Goal: Task Accomplishment & Management: Manage account settings

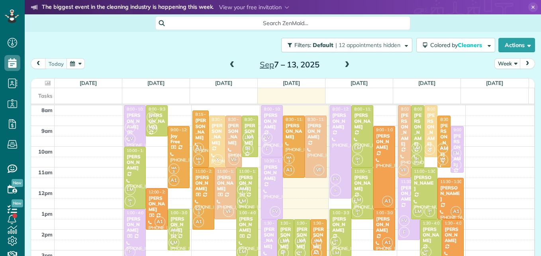
scroll to position [4, 4]
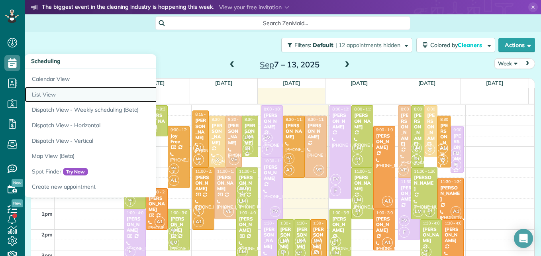
click at [55, 94] on link "List View" at bounding box center [124, 95] width 199 height 16
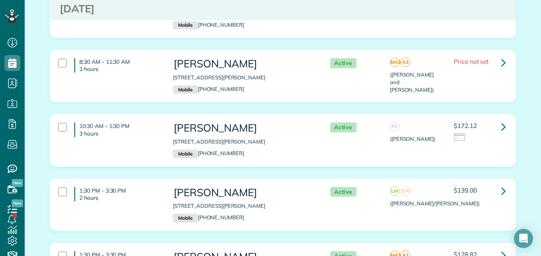
scroll to position [175, 0]
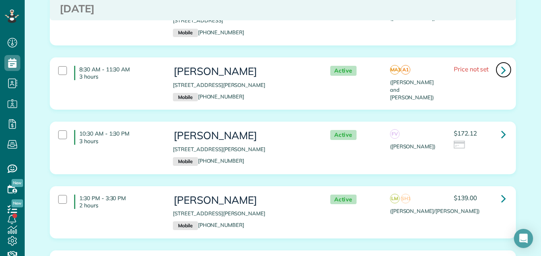
click at [501, 70] on icon at bounding box center [503, 70] width 5 height 14
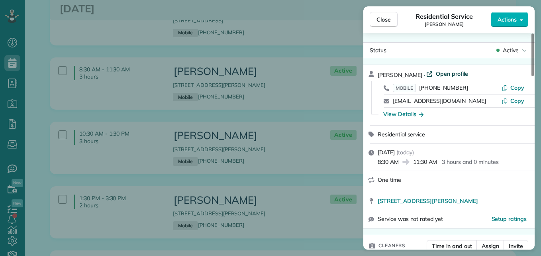
click at [444, 71] on span "Open profile" at bounding box center [452, 74] width 32 height 8
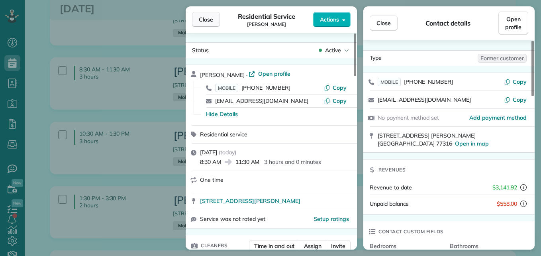
click at [210, 15] on button "Close" at bounding box center [206, 19] width 28 height 15
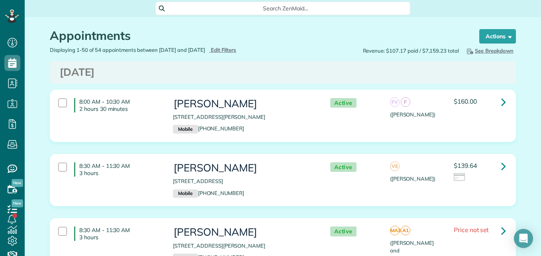
scroll to position [11, 0]
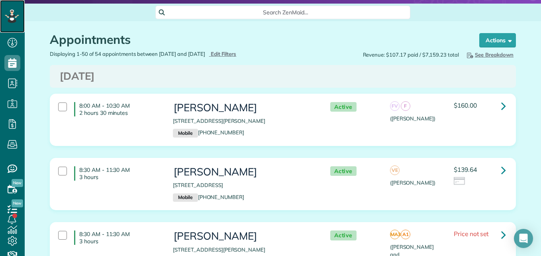
click at [7, 20] on icon at bounding box center [12, 17] width 14 height 14
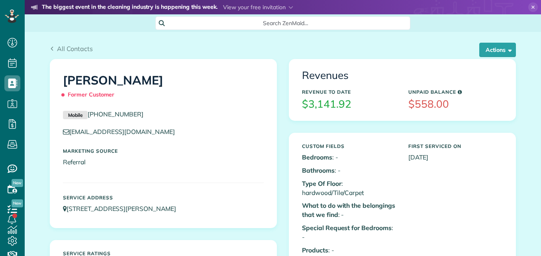
scroll to position [4, 4]
click at [483, 55] on button "Actions" at bounding box center [497, 50] width 37 height 14
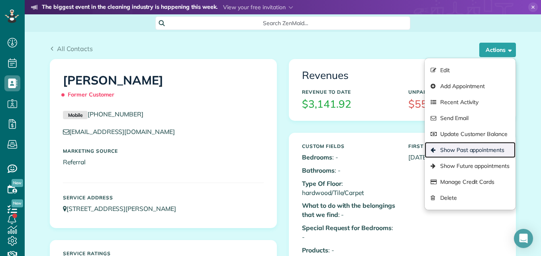
click at [465, 145] on link "Show Past appointments" at bounding box center [469, 150] width 91 height 16
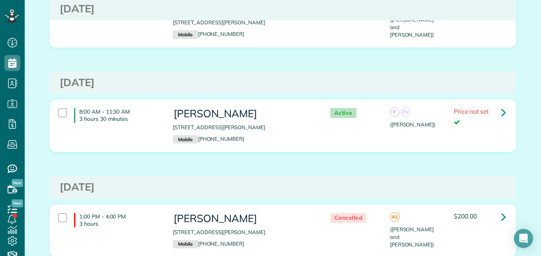
scroll to position [334, 0]
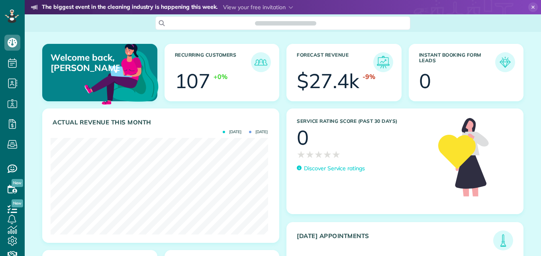
scroll to position [96, 217]
click at [19, 16] on div at bounding box center [12, 16] width 24 height 33
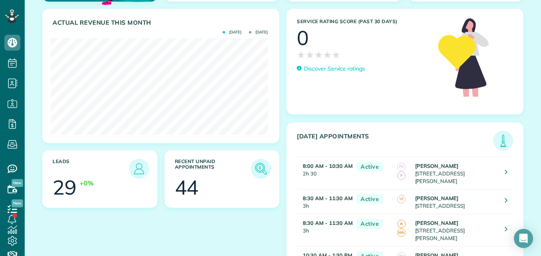
scroll to position [111, 0]
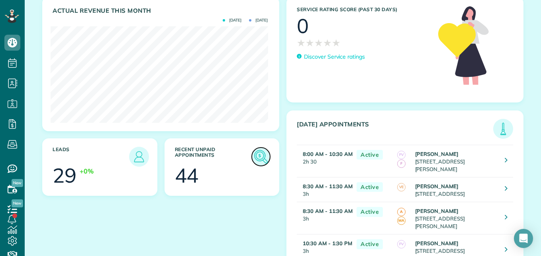
click at [262, 154] on img at bounding box center [261, 156] width 18 height 18
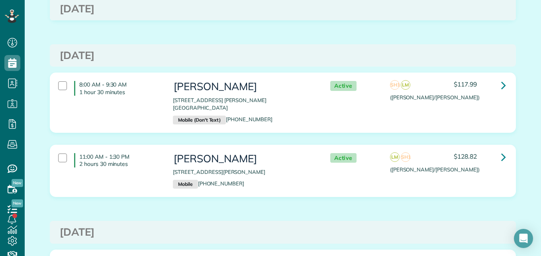
scroll to position [2596, 0]
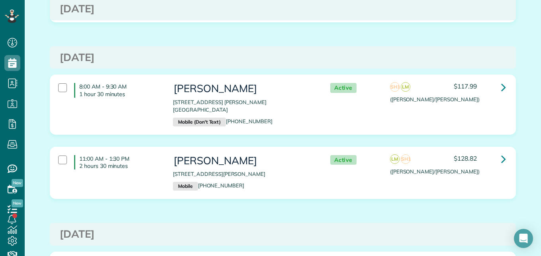
click at [367, 178] on div "11:00 AM - 1:30 PM 2 hours 30 minutes Heather Horton 123 Kinnerly Peak Place Mo…" at bounding box center [282, 172] width 465 height 51
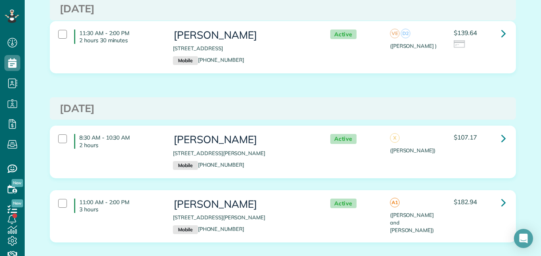
scroll to position [0, 0]
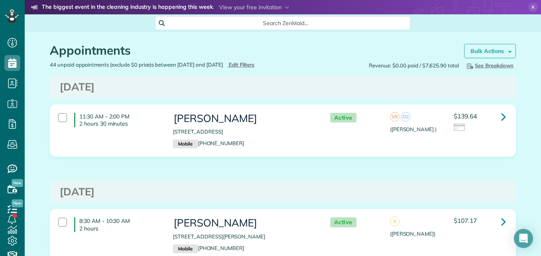
click at [481, 49] on strong "Bulk Actions" at bounding box center [486, 50] width 33 height 7
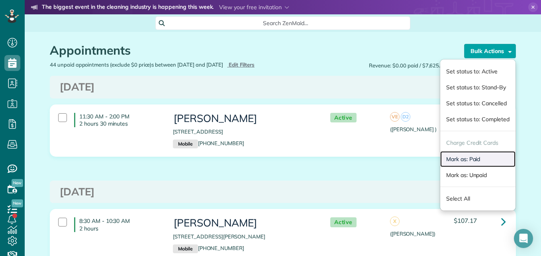
click at [462, 156] on link "Mark as: Paid" at bounding box center [477, 159] width 75 height 16
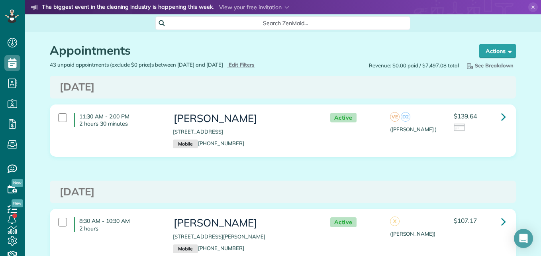
scroll to position [4, 4]
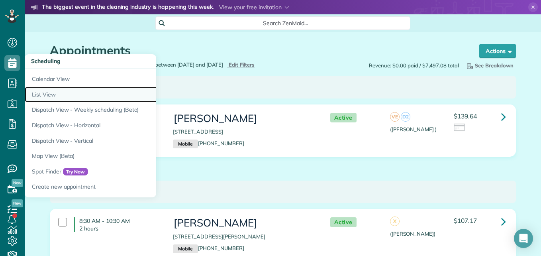
click at [47, 96] on link "List View" at bounding box center [124, 95] width 199 height 16
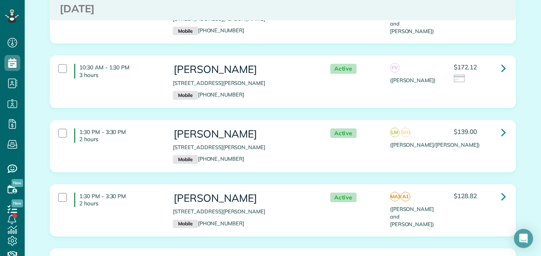
scroll to position [271, 0]
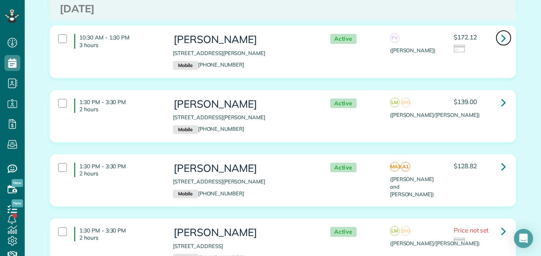
click at [501, 41] on icon at bounding box center [503, 38] width 5 height 14
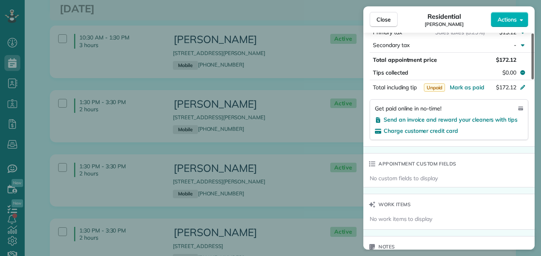
scroll to position [460, 0]
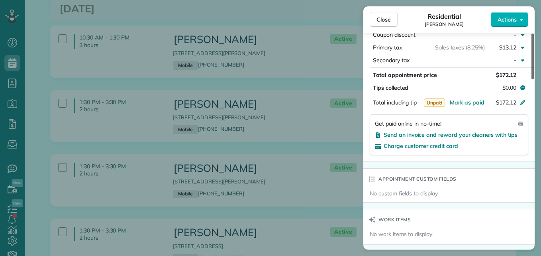
drag, startPoint x: 531, startPoint y: 56, endPoint x: 542, endPoint y: 153, distance: 97.8
click at [534, 79] on div at bounding box center [532, 56] width 2 height 46
click at [469, 131] on span "Send an invoice and reward your cleaners with tips" at bounding box center [450, 134] width 134 height 7
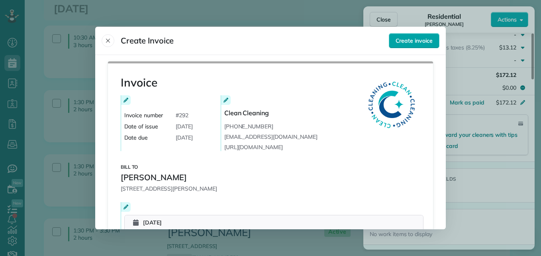
click at [419, 38] on span "Create invoice" at bounding box center [413, 41] width 37 height 8
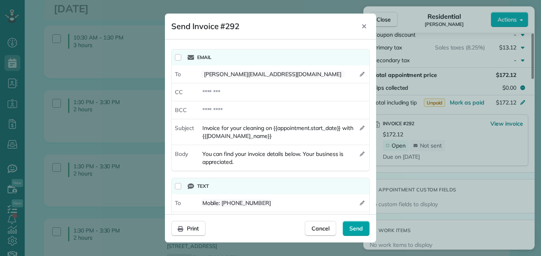
click at [353, 229] on span "Send" at bounding box center [356, 228] width 14 height 8
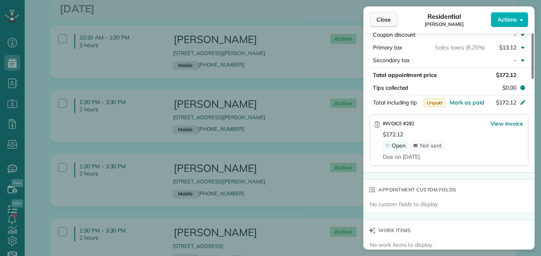
click at [382, 25] on button "Close" at bounding box center [383, 19] width 28 height 15
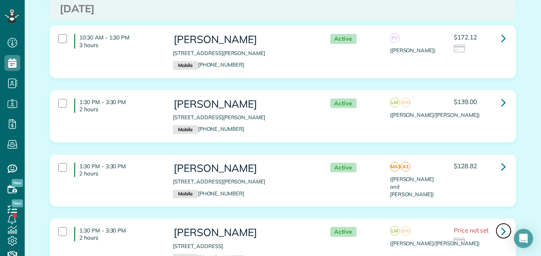
click at [501, 232] on icon at bounding box center [503, 231] width 5 height 14
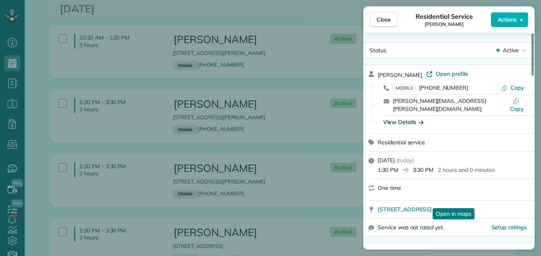
click at [414, 118] on div "View Details" at bounding box center [403, 122] width 40 height 8
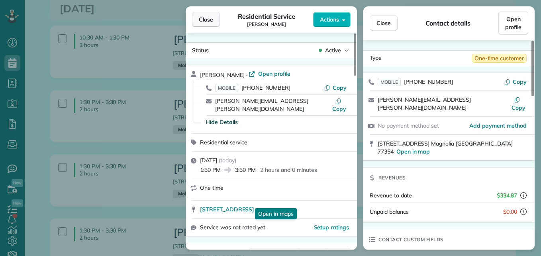
click at [208, 21] on span "Close" at bounding box center [206, 20] width 14 height 8
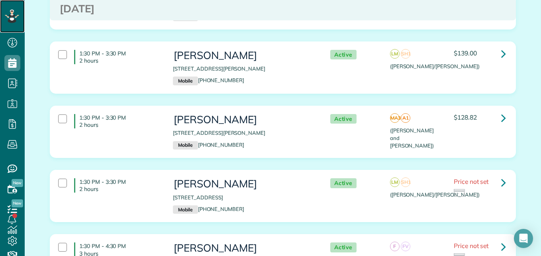
scroll to position [326, 0]
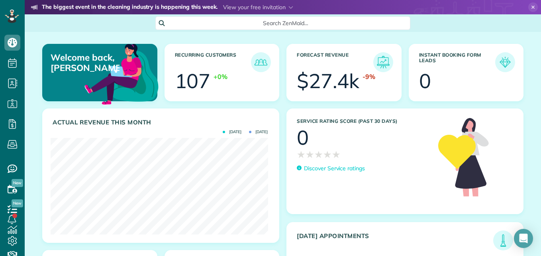
click at [331, 25] on span "Search ZenMaid…" at bounding box center [285, 23] width 242 height 8
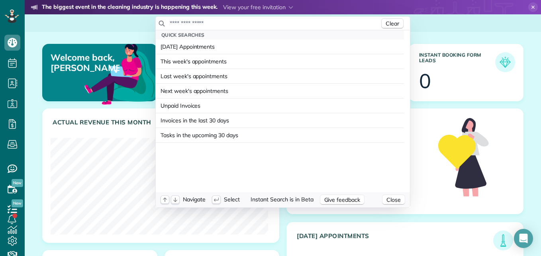
click at [331, 25] on input "text" at bounding box center [274, 23] width 210 height 8
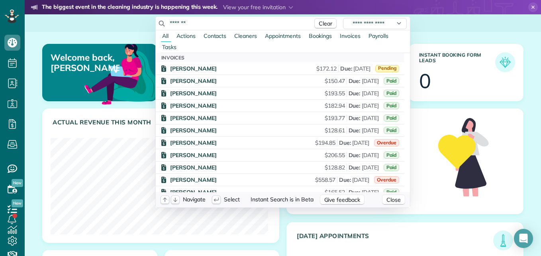
click at [348, 35] on span "Invoices" at bounding box center [350, 35] width 21 height 7
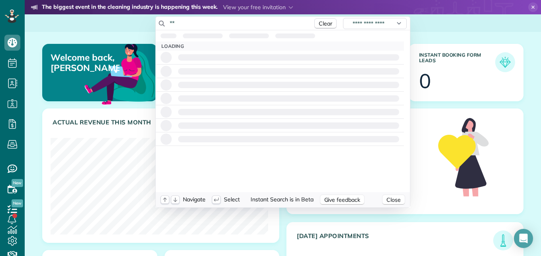
type input "*"
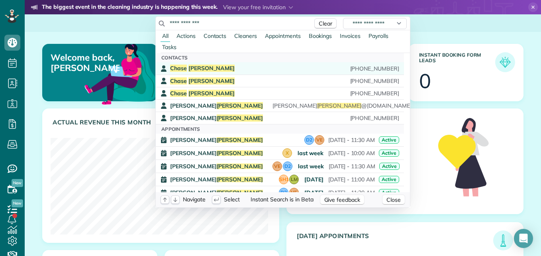
type input "**********"
click at [363, 69] on span "[PHONE_NUMBER]" at bounding box center [373, 69] width 51 height 6
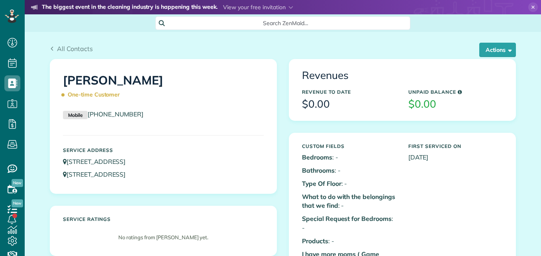
scroll to position [4, 4]
click at [480, 52] on button "Actions" at bounding box center [497, 50] width 37 height 14
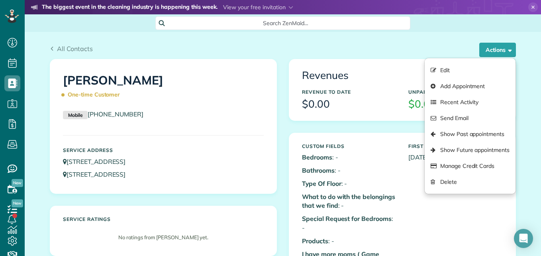
click at [459, 29] on div "Search ZenMaid…" at bounding box center [283, 23] width 516 height 14
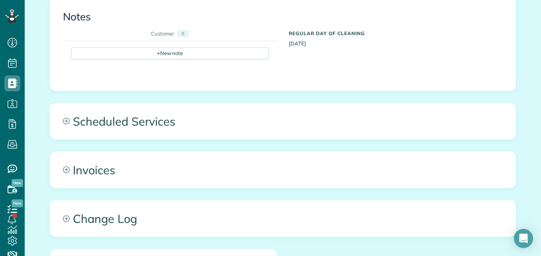
scroll to position [524, 0]
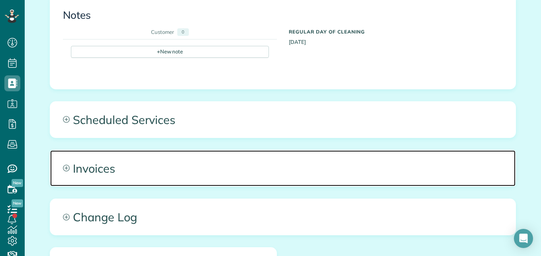
click at [274, 150] on span "Invoices" at bounding box center [282, 168] width 465 height 36
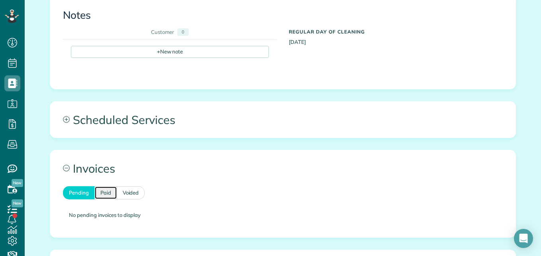
click at [107, 186] on link "Paid" at bounding box center [105, 192] width 23 height 13
click at [131, 186] on link "Voided" at bounding box center [131, 192] width 28 height 13
click at [72, 186] on link "Pending" at bounding box center [78, 192] width 31 height 13
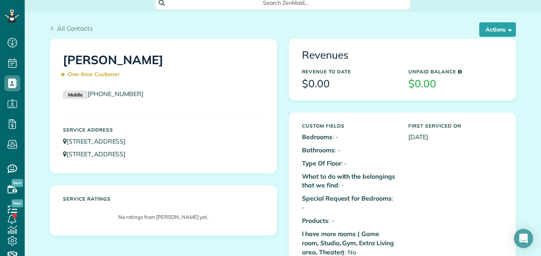
scroll to position [0, 0]
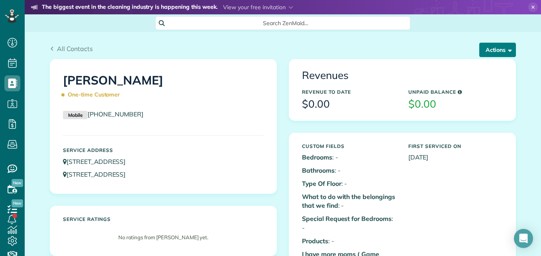
click at [487, 46] on button "Actions" at bounding box center [497, 50] width 37 height 14
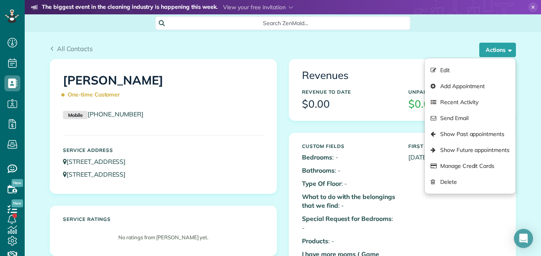
click at [418, 46] on div "All Contacts" at bounding box center [283, 49] width 466 height 10
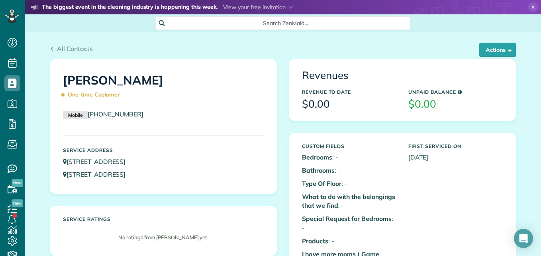
drag, startPoint x: 418, startPoint y: 46, endPoint x: 225, endPoint y: 40, distance: 193.2
click at [225, 40] on div "All Contacts Actions Edit Add Appointment Recent Activity Send Email Show Past …" at bounding box center [283, 45] width 478 height 27
click at [57, 52] on span "All Contacts" at bounding box center [75, 49] width 36 height 8
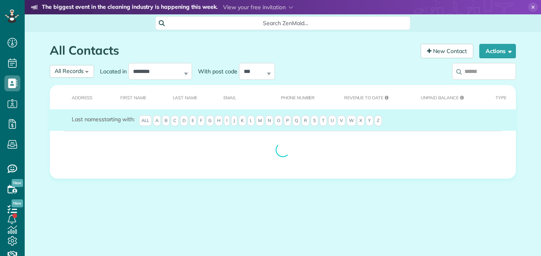
scroll to position [4, 4]
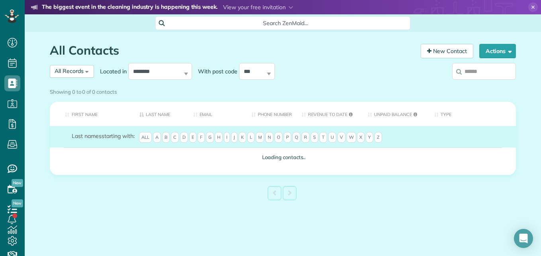
click at [220, 140] on span "H" at bounding box center [219, 137] width 8 height 11
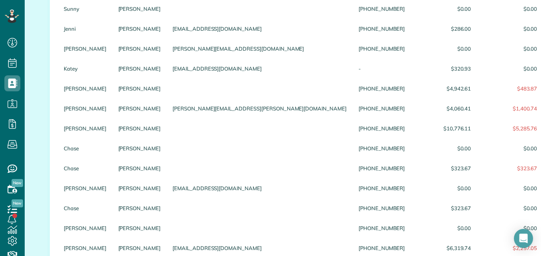
scroll to position [350, 0]
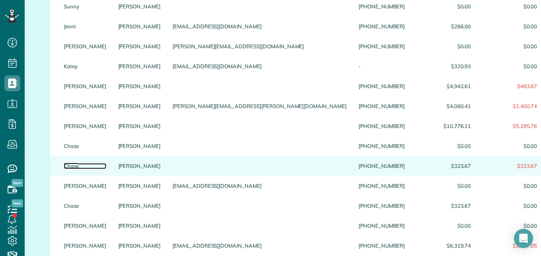
click at [67, 168] on link "Chase" at bounding box center [85, 166] width 43 height 6
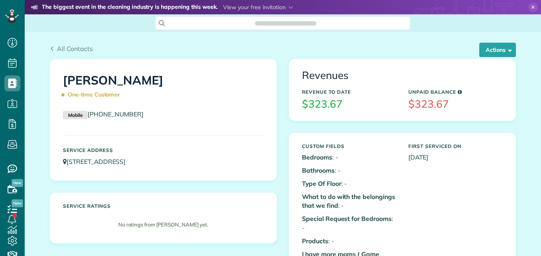
scroll to position [4, 4]
click at [489, 55] on button "Actions" at bounding box center [497, 50] width 37 height 14
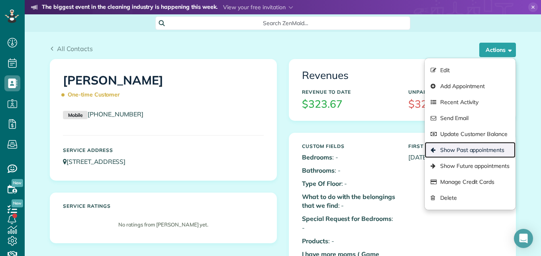
click at [481, 149] on link "Show Past appointments" at bounding box center [469, 150] width 91 height 16
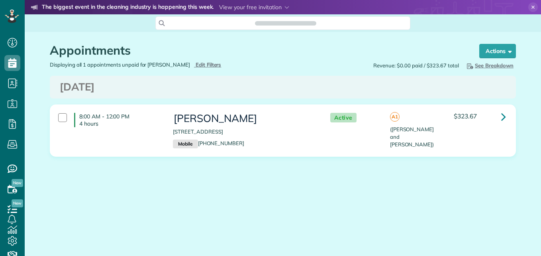
scroll to position [4, 4]
click at [503, 115] on icon at bounding box center [503, 116] width 5 height 14
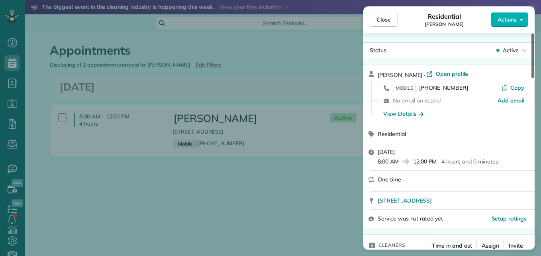
drag, startPoint x: 532, startPoint y: 54, endPoint x: 542, endPoint y: 44, distance: 13.8
click at [534, 44] on div at bounding box center [532, 55] width 2 height 45
click at [372, 13] on button "Close" at bounding box center [383, 19] width 28 height 15
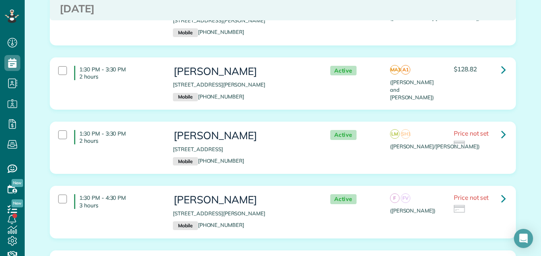
scroll to position [374, 0]
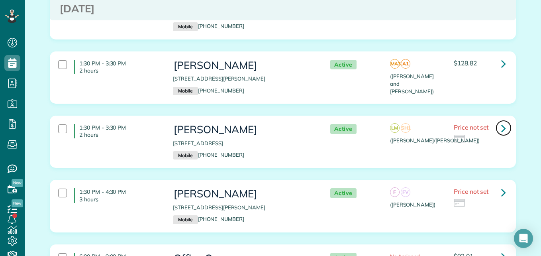
click at [501, 126] on icon at bounding box center [503, 128] width 5 height 14
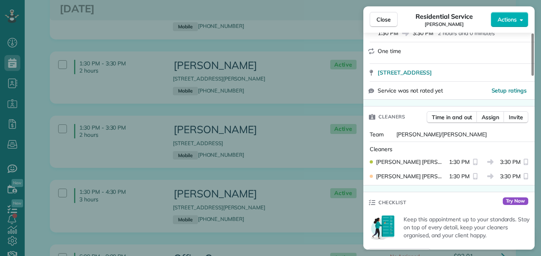
scroll to position [163, 0]
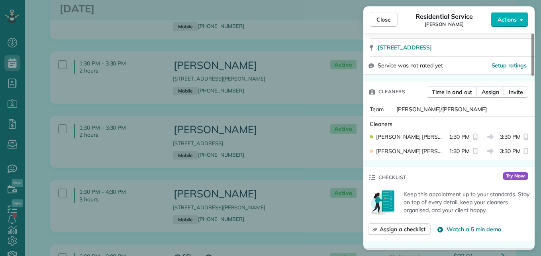
drag, startPoint x: 532, startPoint y: 70, endPoint x: 535, endPoint y: 100, distance: 30.1
click at [534, 76] on div at bounding box center [532, 54] width 2 height 42
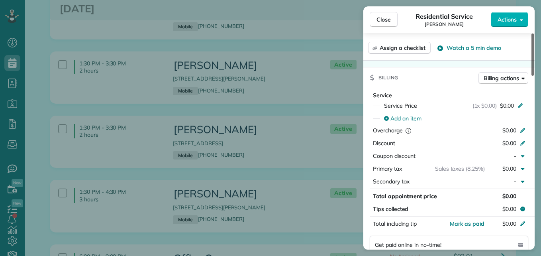
scroll to position [349, 0]
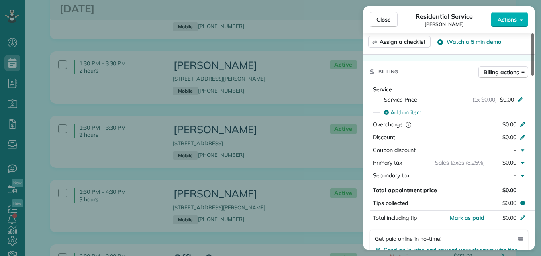
drag, startPoint x: 531, startPoint y: 103, endPoint x: 538, endPoint y: 139, distance: 36.9
click at [534, 76] on div at bounding box center [532, 54] width 2 height 42
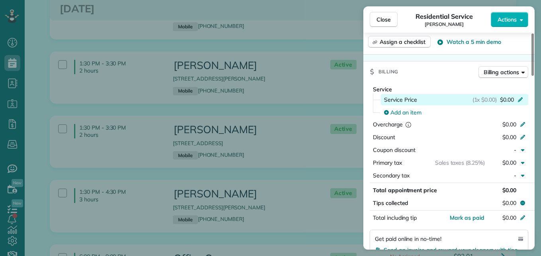
click at [522, 96] on div "Service Price (1x $0.00) $0.00" at bounding box center [454, 99] width 147 height 11
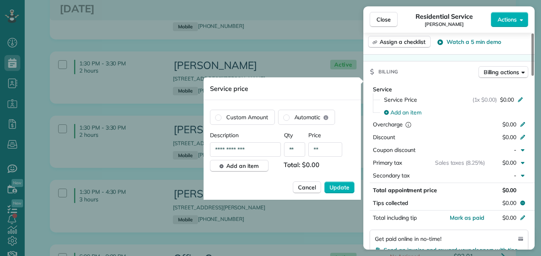
click at [342, 153] on div "**********" at bounding box center [282, 149] width 145 height 14
click at [338, 153] on input "**" at bounding box center [325, 149] width 34 height 14
type input "****"
click at [333, 182] on button "Update" at bounding box center [339, 187] width 30 height 12
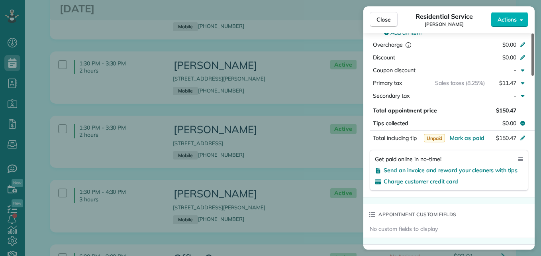
scroll to position [440, 0]
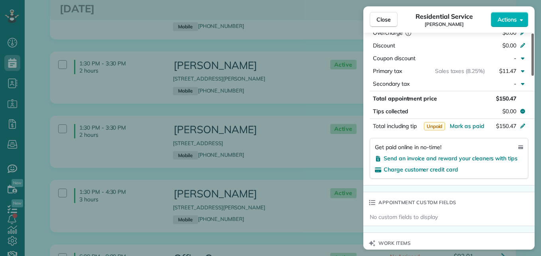
drag, startPoint x: 530, startPoint y: 123, endPoint x: 532, endPoint y: 141, distance: 18.0
click at [532, 76] on div at bounding box center [532, 54] width 2 height 42
click at [492, 154] on span "Send an invoice and reward your cleaners with tips" at bounding box center [450, 157] width 134 height 7
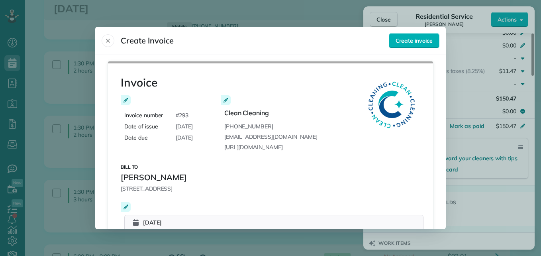
drag, startPoint x: 439, startPoint y: 102, endPoint x: 442, endPoint y: 115, distance: 13.6
click at [442, 114] on div "Invoice Invoice number # 293 Date of issue September 10, 2025 Date due Septembe…" at bounding box center [270, 142] width 350 height 174
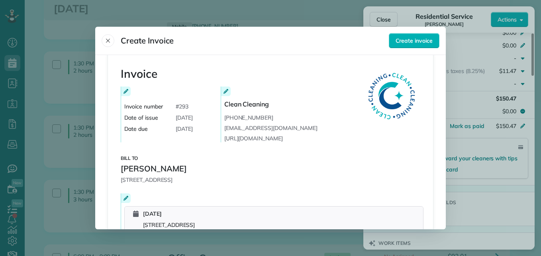
scroll to position [0, 0]
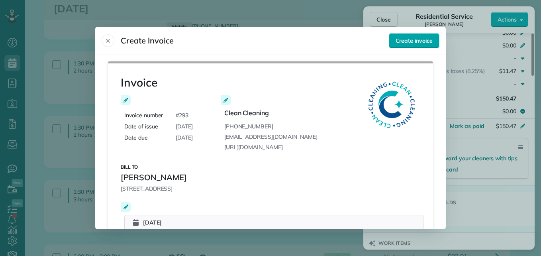
click at [402, 41] on span "Create invoice" at bounding box center [413, 41] width 37 height 8
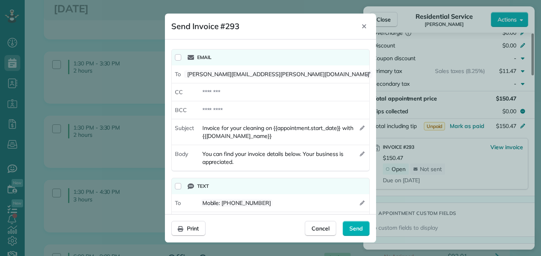
click at [176, 62] on div "Email" at bounding box center [270, 57] width 197 height 16
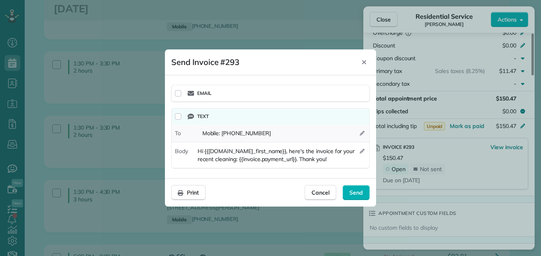
click at [362, 133] on icon "button" at bounding box center [362, 133] width 5 height 5
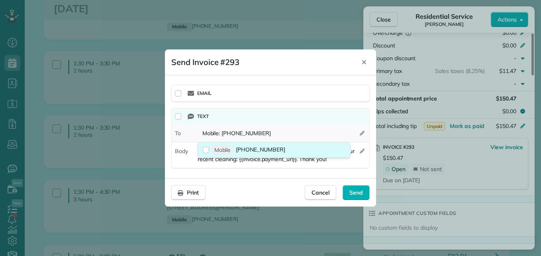
click at [289, 148] on label "mobile (803) 397-3625" at bounding box center [274, 149] width 152 height 15
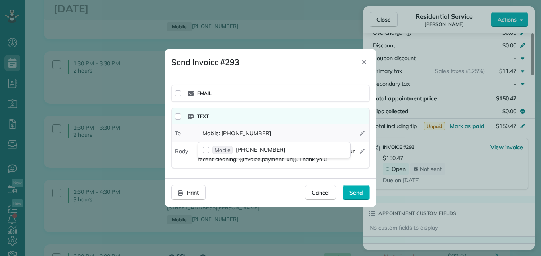
click at [361, 133] on icon "button" at bounding box center [362, 133] width 5 height 5
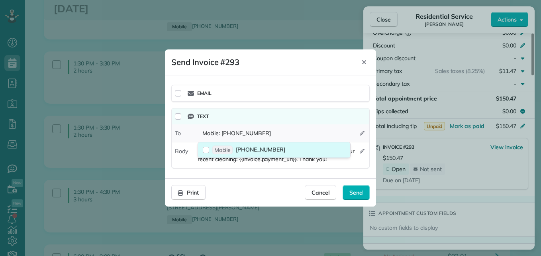
click at [308, 147] on label "mobile (803) 397-3625" at bounding box center [274, 149] width 152 height 15
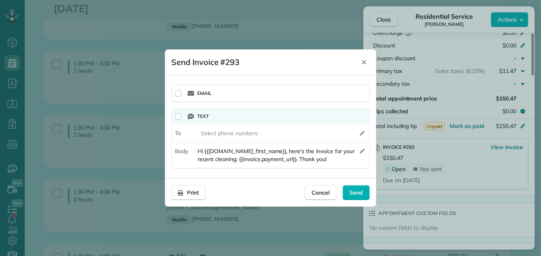
click at [253, 112] on div "Text" at bounding box center [277, 116] width 178 height 10
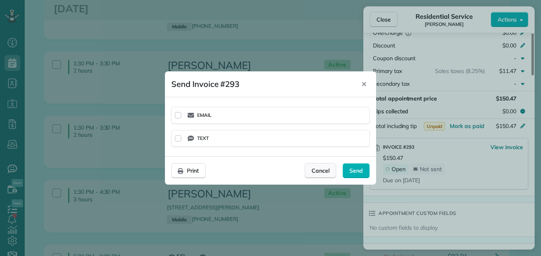
click at [324, 174] on span "Cancel" at bounding box center [320, 170] width 18 height 8
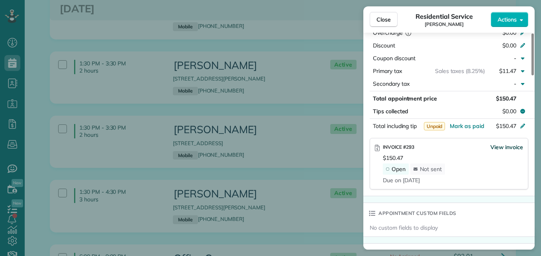
click at [503, 143] on span "View invoice" at bounding box center [506, 147] width 33 height 8
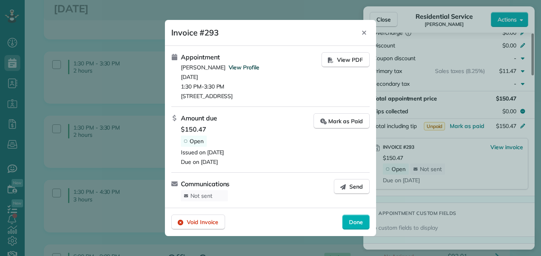
click at [236, 70] on span "View Profile" at bounding box center [244, 67] width 31 height 7
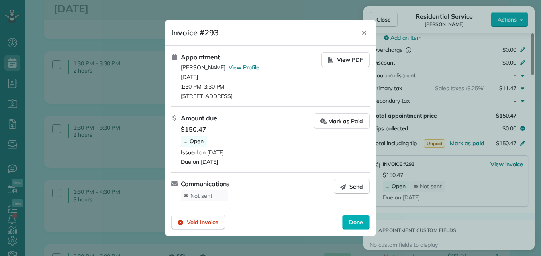
scroll to position [457, 0]
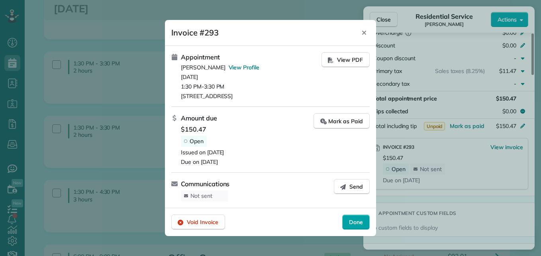
click at [354, 221] on span "Done" at bounding box center [356, 222] width 14 height 8
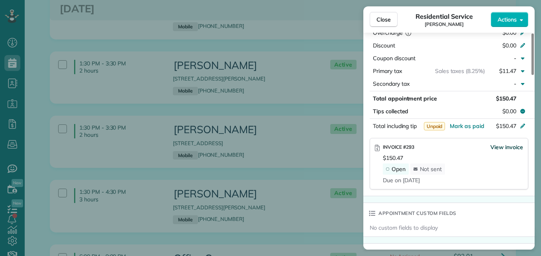
click at [503, 143] on span "View invoice" at bounding box center [506, 147] width 33 height 8
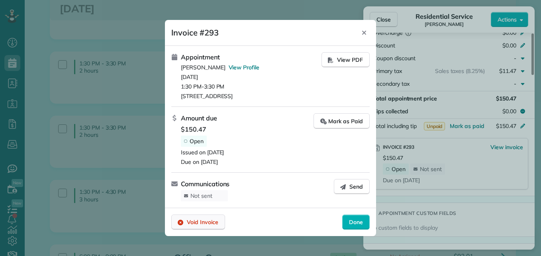
click at [203, 227] on div "Void Invoice" at bounding box center [198, 221] width 54 height 15
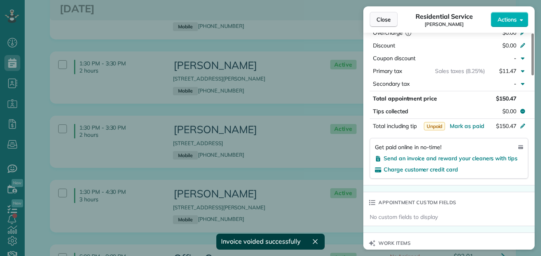
click at [385, 20] on span "Close" at bounding box center [383, 20] width 14 height 8
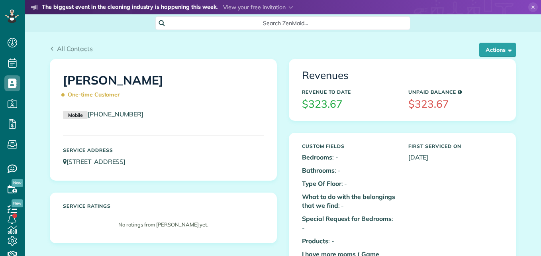
scroll to position [4, 4]
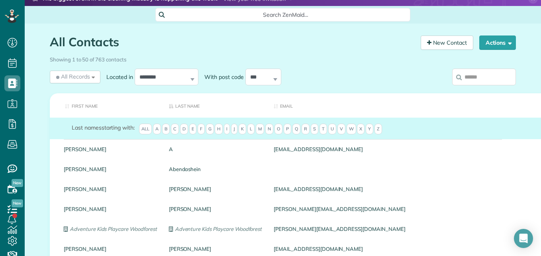
scroll to position [6, 0]
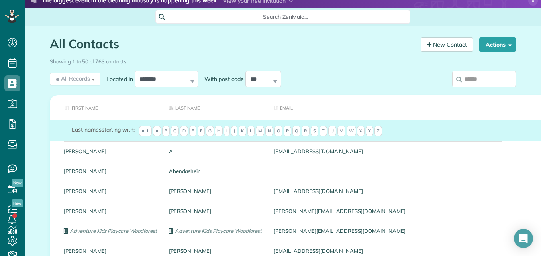
click at [220, 130] on span "H" at bounding box center [219, 130] width 8 height 11
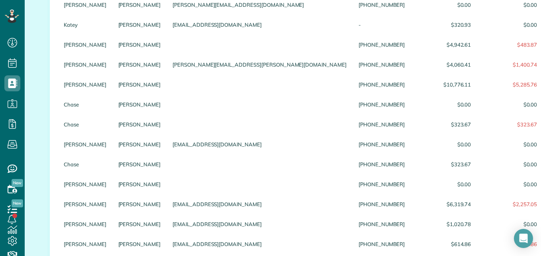
scroll to position [389, 0]
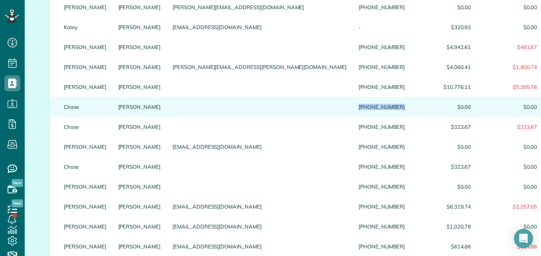
drag, startPoint x: 287, startPoint y: 112, endPoint x: 247, endPoint y: 113, distance: 40.2
click at [352, 113] on div "[PHONE_NUMBER]" at bounding box center [381, 107] width 58 height 20
click at [66, 109] on link "Chase" at bounding box center [85, 107] width 43 height 6
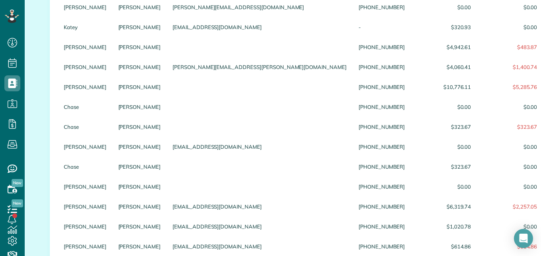
scroll to position [51, 0]
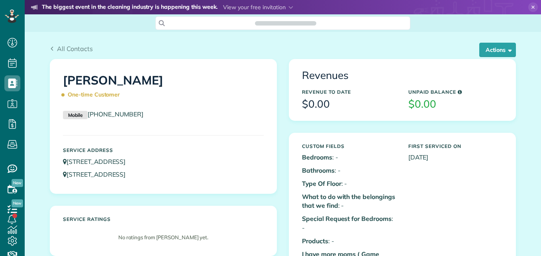
scroll to position [4, 4]
drag, startPoint x: 132, startPoint y: 113, endPoint x: 88, endPoint y: 114, distance: 44.2
click at [88, 114] on p "Mobile (281) 825-6990" at bounding box center [163, 114] width 201 height 10
drag, startPoint x: 88, startPoint y: 114, endPoint x: 92, endPoint y: 116, distance: 4.8
copy link "(281) 825-6990"
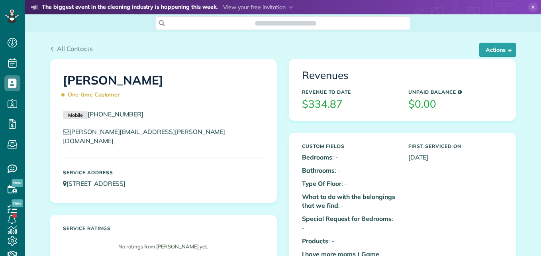
scroll to position [4, 4]
click at [491, 54] on button "Actions" at bounding box center [497, 50] width 37 height 14
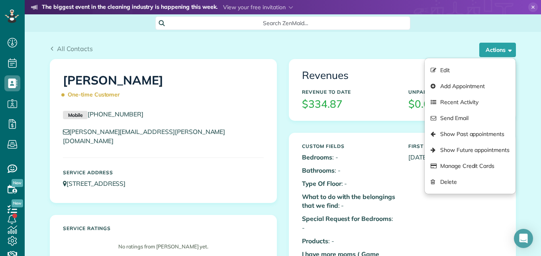
click at [385, 64] on div "Revenues Revenue to Date $334.87 Unpaid Balance $0.00" at bounding box center [402, 89] width 226 height 61
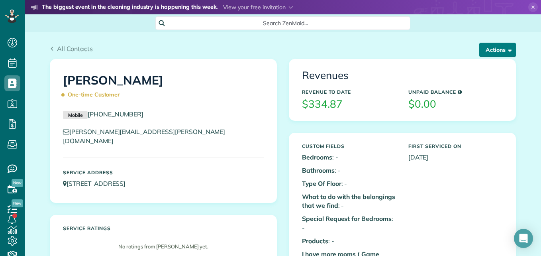
click at [488, 47] on button "Actions" at bounding box center [497, 50] width 37 height 14
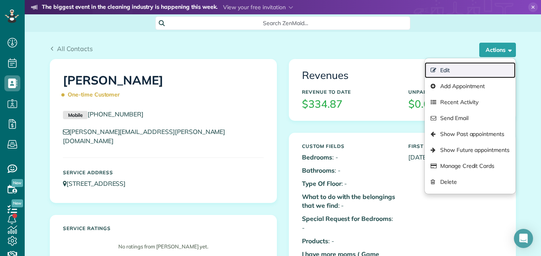
click at [448, 70] on link "Edit" at bounding box center [469, 70] width 91 height 16
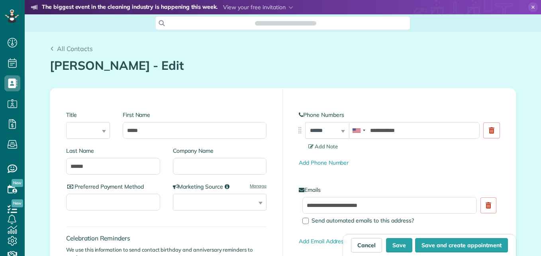
scroll to position [4, 4]
type input "**********"
click at [325, 163] on link "Add Phone Number" at bounding box center [324, 162] width 50 height 7
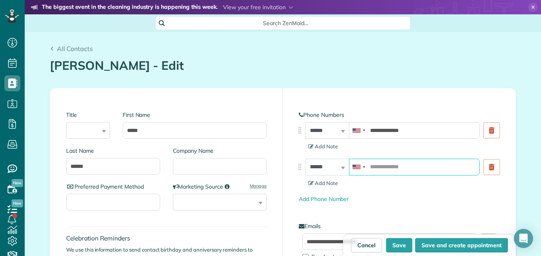
click at [411, 164] on input "tel" at bounding box center [414, 166] width 131 height 17
paste input "**********"
type input "**********"
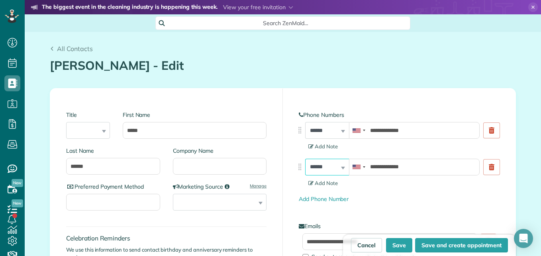
click at [340, 164] on select "**********" at bounding box center [327, 166] width 44 height 17
select select "*****"
click at [305, 158] on select "**********" at bounding box center [327, 166] width 44 height 17
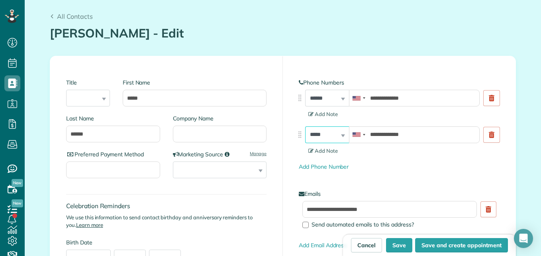
scroll to position [29, 0]
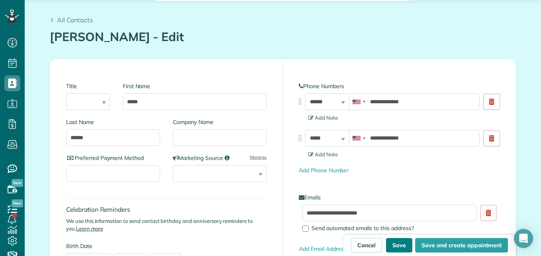
click at [399, 246] on button "Save" at bounding box center [399, 245] width 26 height 14
type input "**********"
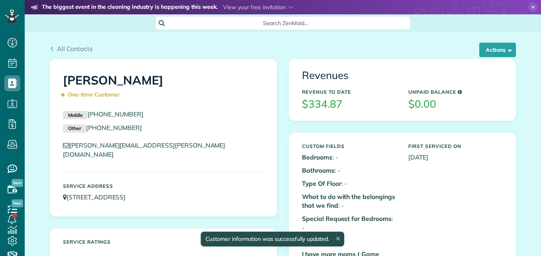
scroll to position [4, 4]
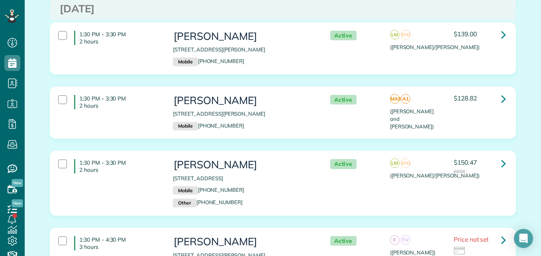
scroll to position [345, 0]
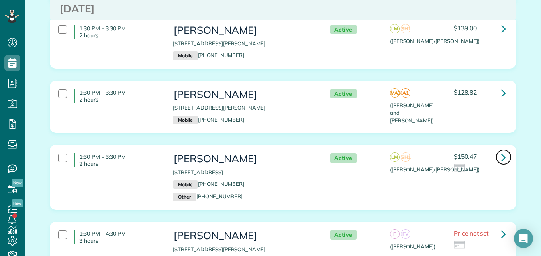
click at [502, 158] on icon at bounding box center [503, 157] width 5 height 14
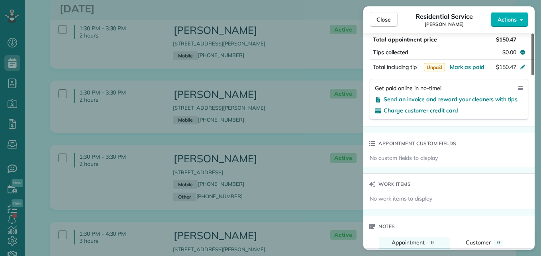
drag, startPoint x: 532, startPoint y: 76, endPoint x: 541, endPoint y: 163, distance: 87.6
click at [534, 75] on div at bounding box center [532, 54] width 2 height 42
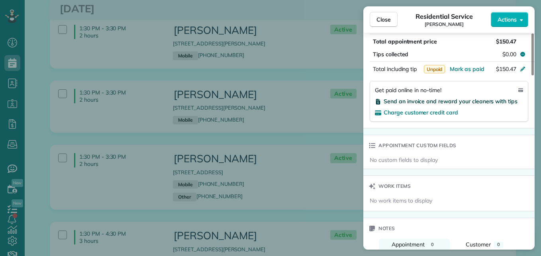
click at [479, 98] on span "Send an invoice and reward your cleaners with tips" at bounding box center [450, 101] width 134 height 7
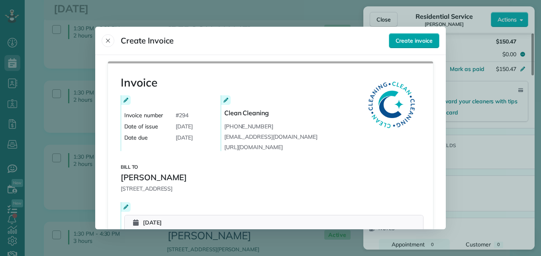
click at [422, 40] on span "Create invoice" at bounding box center [413, 41] width 37 height 8
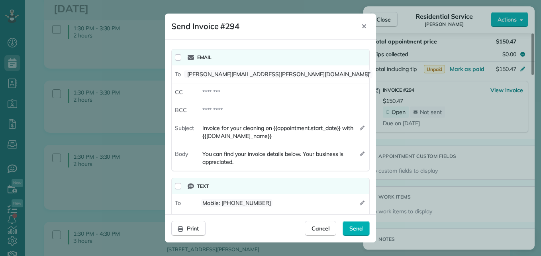
click at [178, 63] on div "Email" at bounding box center [270, 57] width 197 height 16
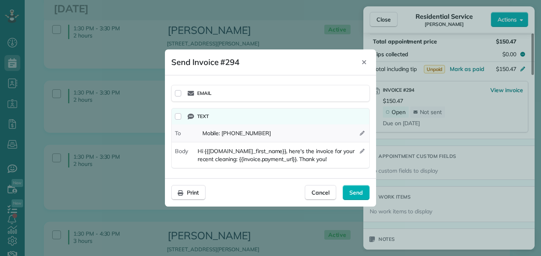
click at [359, 133] on div "Mobile : (803) 397-3625" at bounding box center [283, 133] width 172 height 14
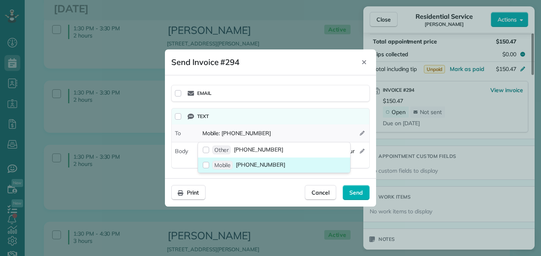
click at [219, 164] on span "mobile" at bounding box center [222, 164] width 21 height 9
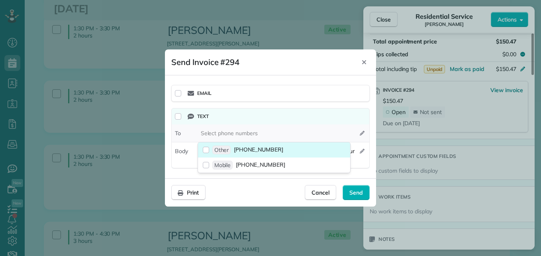
click at [218, 147] on span "other" at bounding box center [221, 149] width 19 height 9
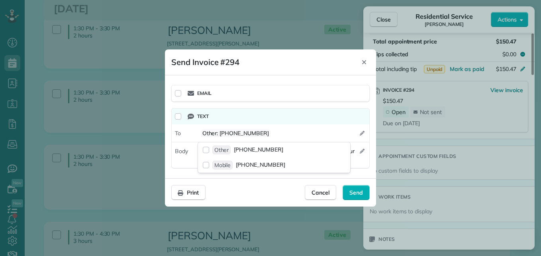
click at [328, 123] on div "Text" at bounding box center [276, 116] width 185 height 16
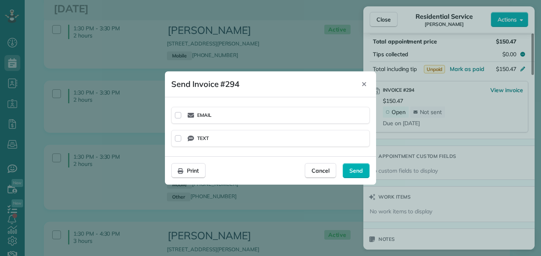
click at [277, 141] on div "Text" at bounding box center [277, 138] width 178 height 10
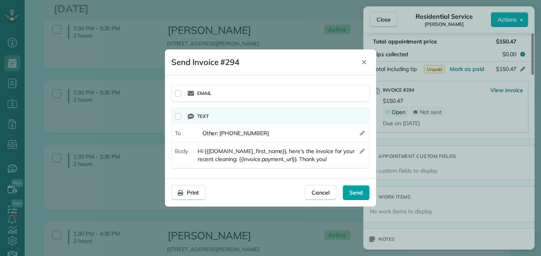
click at [356, 190] on span "Send" at bounding box center [356, 192] width 14 height 8
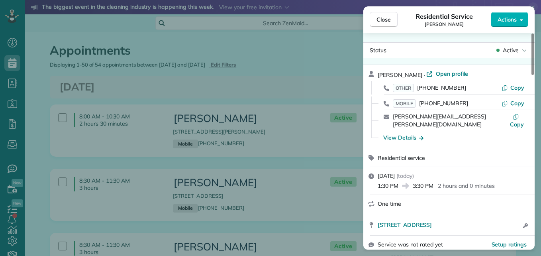
scroll to position [4, 4]
click at [381, 16] on span "Close" at bounding box center [383, 20] width 14 height 8
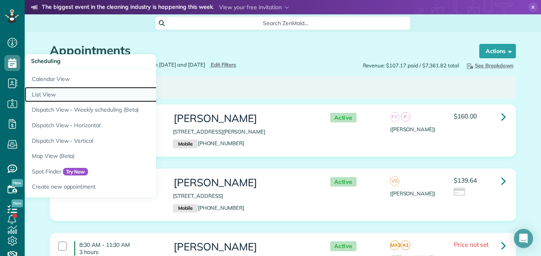
click at [47, 92] on link "List View" at bounding box center [124, 95] width 199 height 16
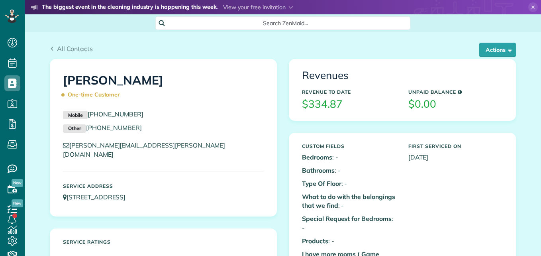
scroll to position [4, 4]
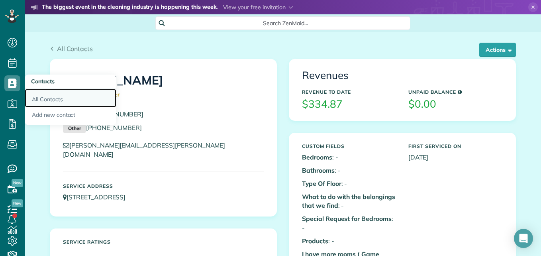
click at [47, 99] on link "All Contacts" at bounding box center [71, 98] width 92 height 18
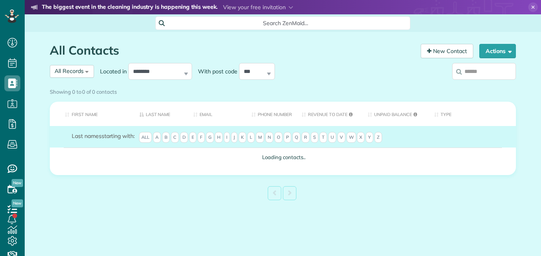
scroll to position [4, 4]
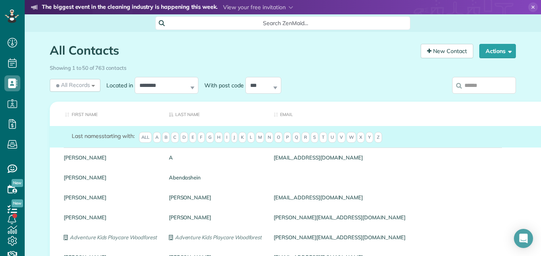
click at [203, 137] on form "Last names starting with: All A B C D E F G H I J K L M N O P Q R S T U V W X Y…" at bounding box center [446, 138] width 748 height 13
click at [201, 137] on span "F" at bounding box center [200, 137] width 7 height 11
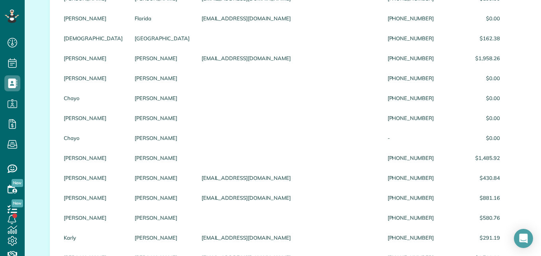
scroll to position [324, 0]
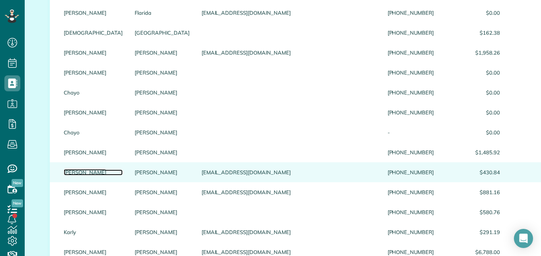
click at [75, 175] on link "Carolyn" at bounding box center [93, 172] width 59 height 6
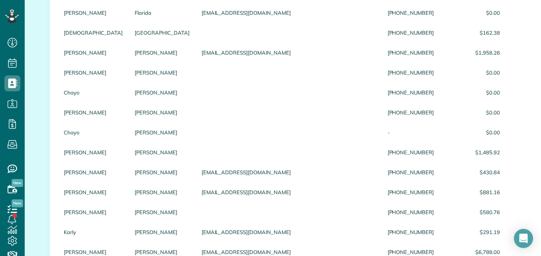
scroll to position [0, 0]
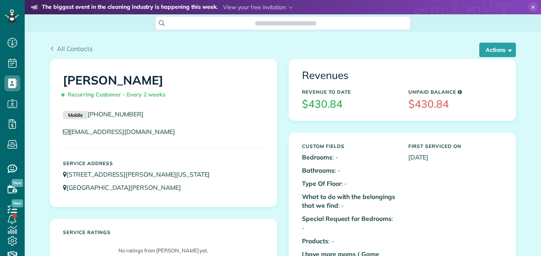
scroll to position [4, 4]
click at [486, 50] on button "Actions" at bounding box center [497, 50] width 37 height 14
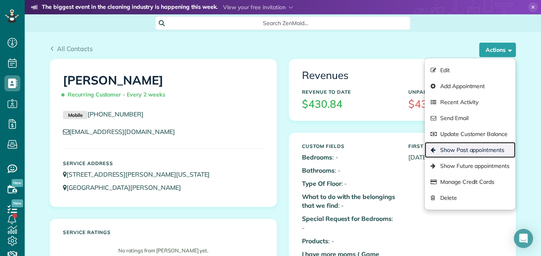
click at [444, 147] on link "Show Past appointments" at bounding box center [469, 150] width 91 height 16
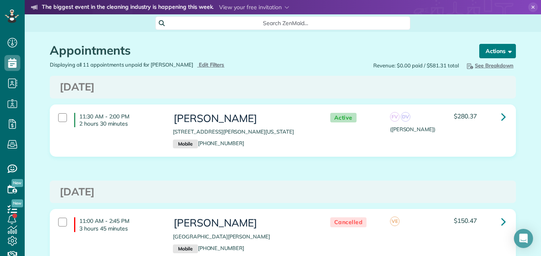
click at [486, 55] on button "Actions" at bounding box center [497, 51] width 37 height 14
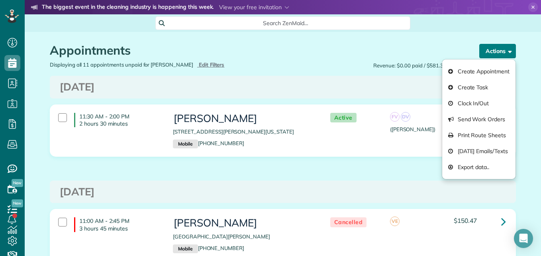
click at [486, 55] on button "Actions" at bounding box center [497, 51] width 37 height 14
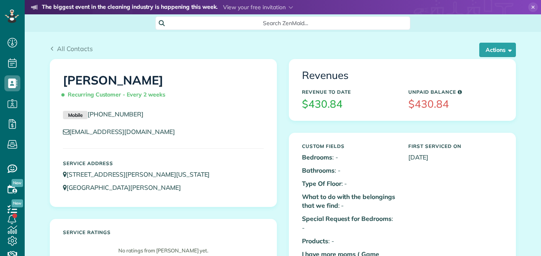
scroll to position [4, 4]
click at [497, 51] on button "Actions" at bounding box center [497, 50] width 37 height 14
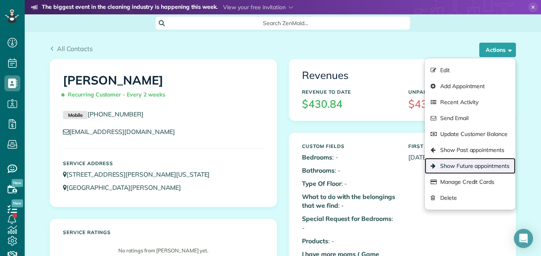
click at [456, 169] on link "Show Future appointments" at bounding box center [469, 166] width 91 height 16
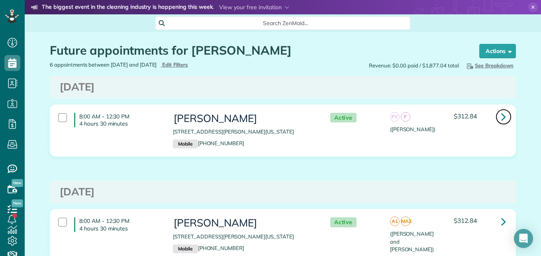
click at [501, 120] on icon at bounding box center [503, 116] width 5 height 14
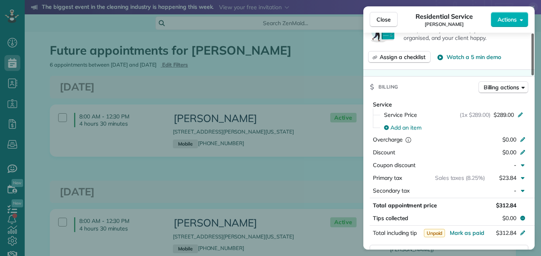
scroll to position [340, 0]
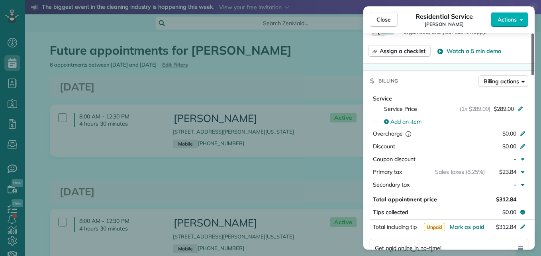
drag, startPoint x: 533, startPoint y: 65, endPoint x: 532, endPoint y: 131, distance: 65.7
click at [532, 75] on div at bounding box center [532, 54] width 2 height 42
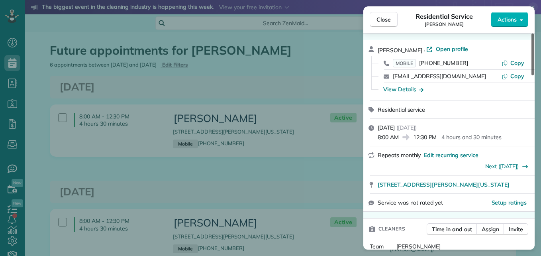
scroll to position [0, 0]
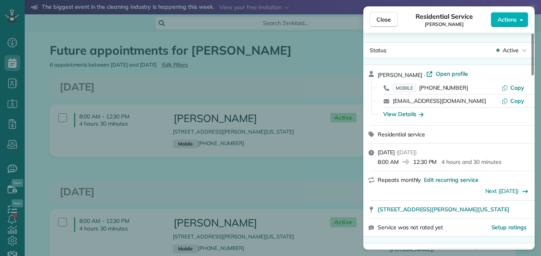
drag, startPoint x: 531, startPoint y: 118, endPoint x: 540, endPoint y: 30, distance: 88.5
click at [534, 33] on div at bounding box center [532, 54] width 2 height 42
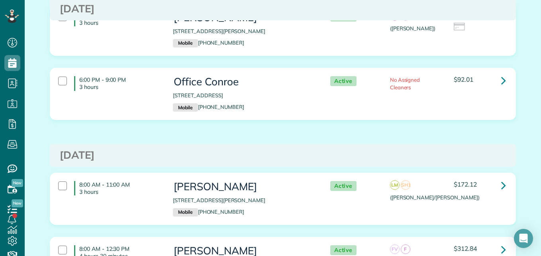
scroll to position [490, 0]
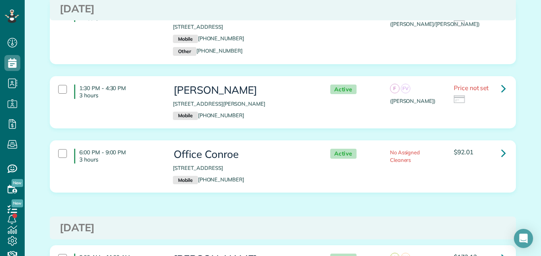
click at [119, 70] on div "1:30 PM - 3:30 PM 2 hours [PERSON_NAME] [STREET_ADDRESS] Mobile [PHONE_NUMBER] …" at bounding box center [283, 37] width 478 height 77
click at [137, 103] on div "1:30 PM - 4:30 PM 3 hours" at bounding box center [109, 91] width 115 height 22
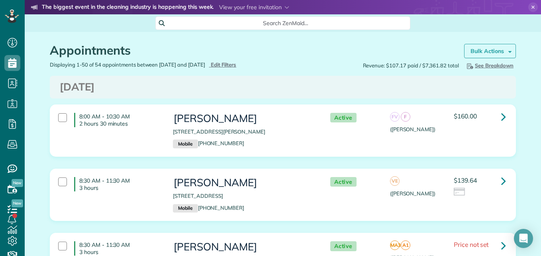
click at [480, 49] on strong "Bulk Actions" at bounding box center [486, 50] width 33 height 7
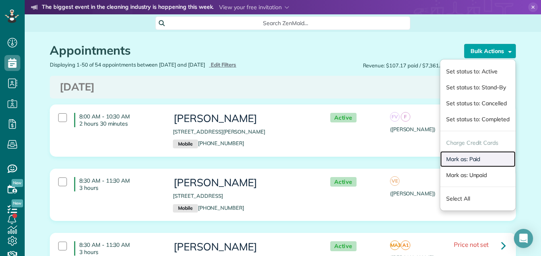
click at [454, 158] on link "Mark as: Paid" at bounding box center [477, 159] width 75 height 16
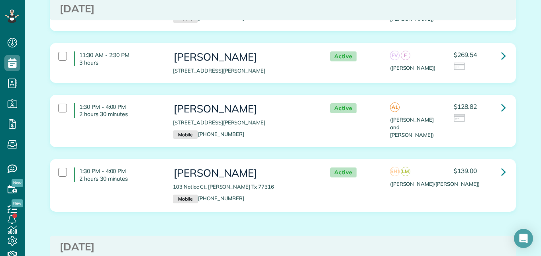
scroll to position [1585, 0]
